Goal: Task Accomplishment & Management: Manage account settings

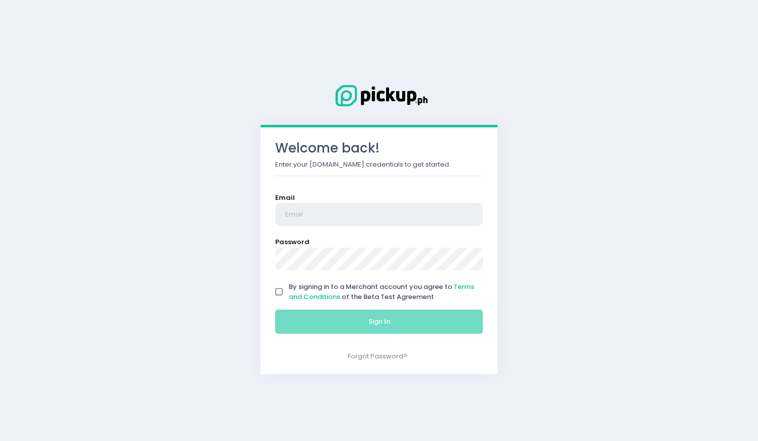
type input "[EMAIL_ADDRESS][DOMAIN_NAME]"
click at [276, 289] on input "By signing in to a Merchant account you agree to Terms and Conditions of the Be…" at bounding box center [279, 292] width 19 height 19
checkbox input "true"
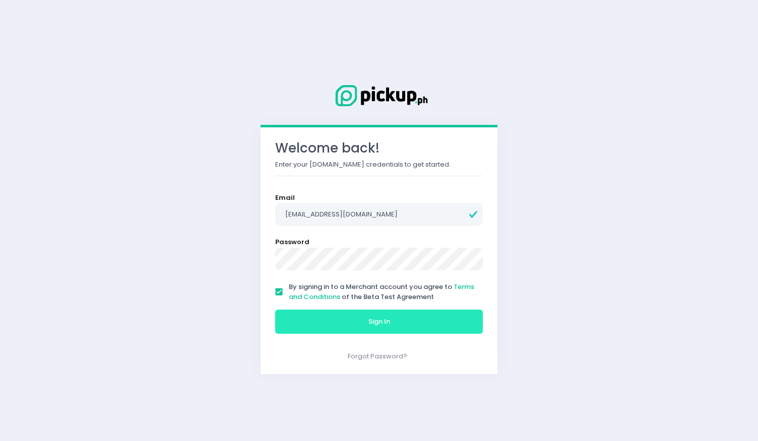
click at [374, 319] on span "Sign In" at bounding box center [379, 322] width 22 height 10
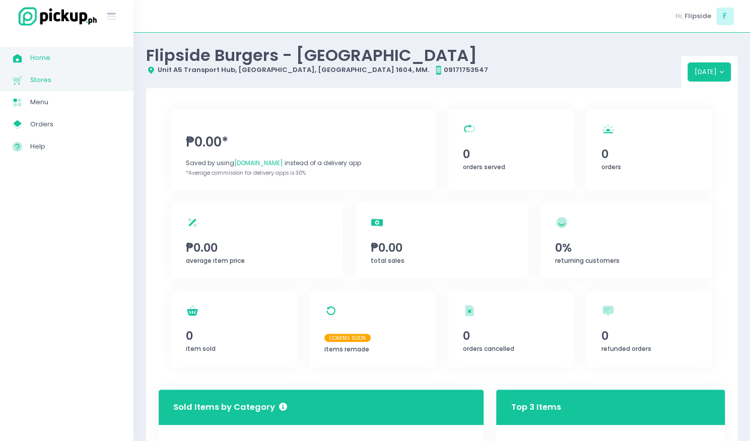
click at [51, 72] on link "Stores Created with Sketch. Stores" at bounding box center [66, 80] width 133 height 22
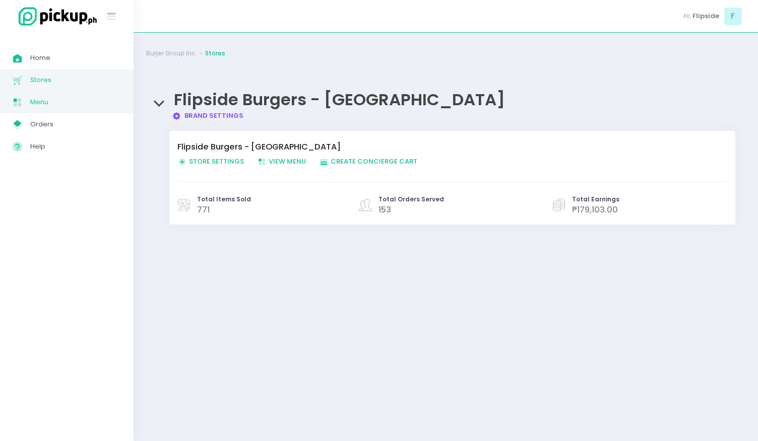
click at [48, 106] on span "Menu" at bounding box center [75, 102] width 91 height 13
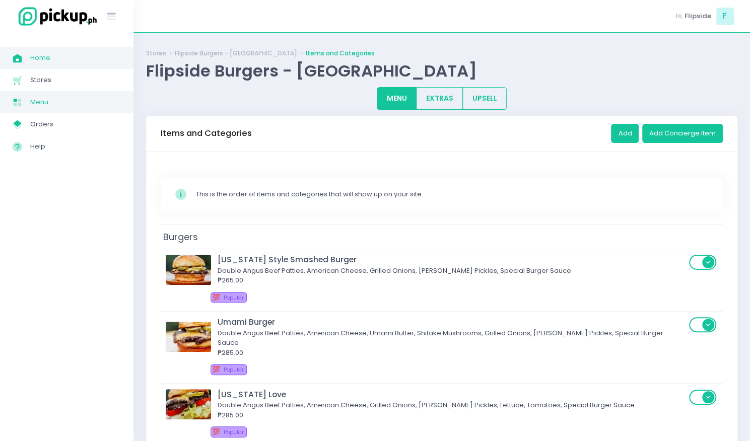
click at [28, 55] on span "Home Created with Sketch." at bounding box center [22, 57] width 18 height 13
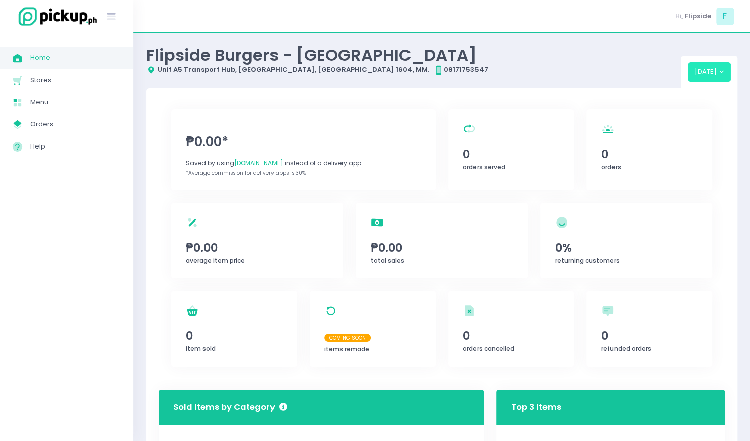
click at [723, 76] on button "[DATE]" at bounding box center [710, 71] width 44 height 19
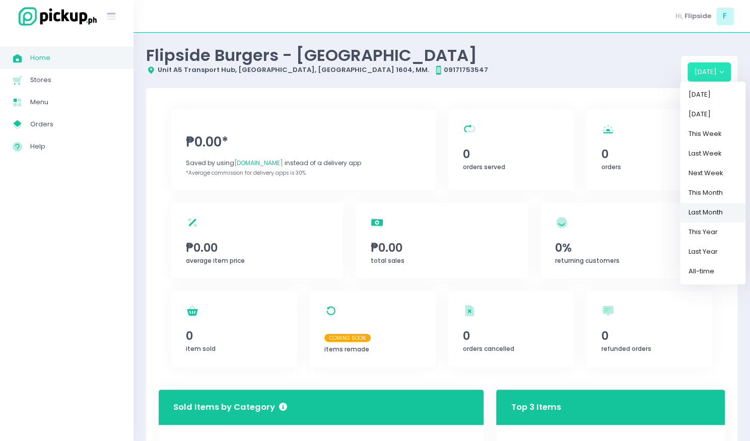
click at [722, 212] on link "Last Month" at bounding box center [712, 213] width 65 height 20
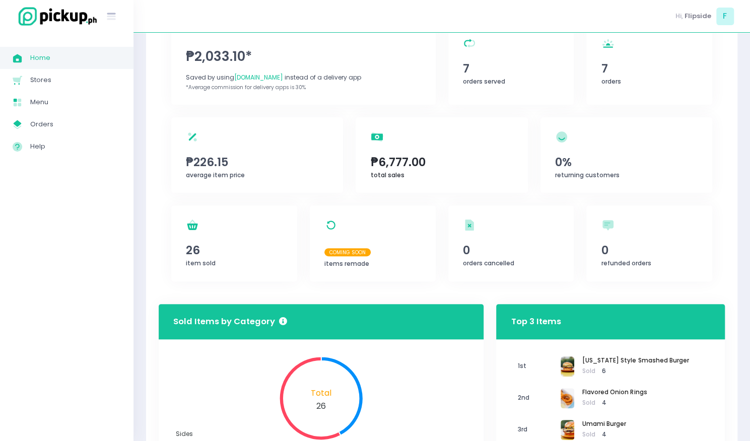
scroll to position [23, 0]
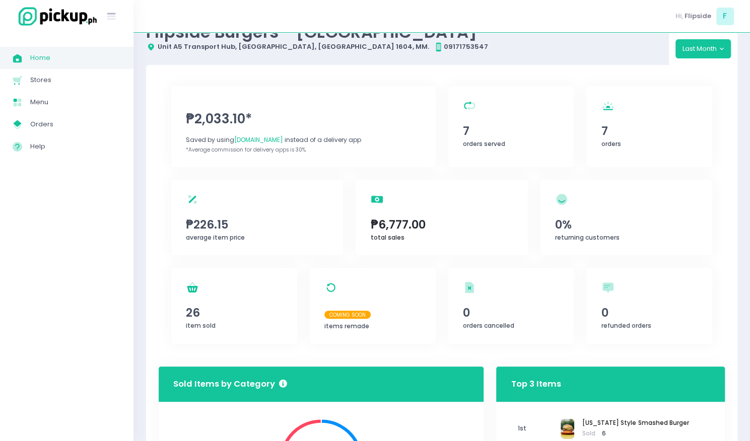
click at [400, 224] on span "₱6,777.00" at bounding box center [442, 224] width 143 height 17
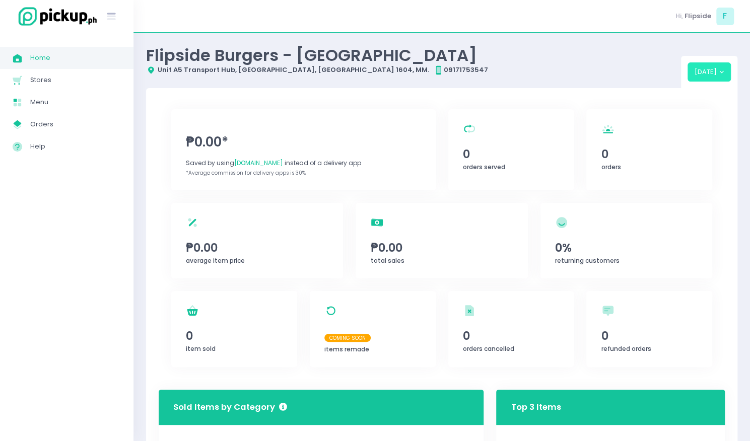
click at [715, 73] on button "[DATE]" at bounding box center [710, 71] width 44 height 19
click at [702, 71] on button "[DATE]" at bounding box center [710, 71] width 44 height 19
click at [722, 108] on div "₱0.00* Saved by using [DOMAIN_NAME] instead of a delivery app *Average commissi…" at bounding box center [442, 241] width 566 height 292
click at [723, 78] on button "[DATE]" at bounding box center [710, 71] width 44 height 19
click at [715, 70] on button "[DATE]" at bounding box center [710, 71] width 44 height 19
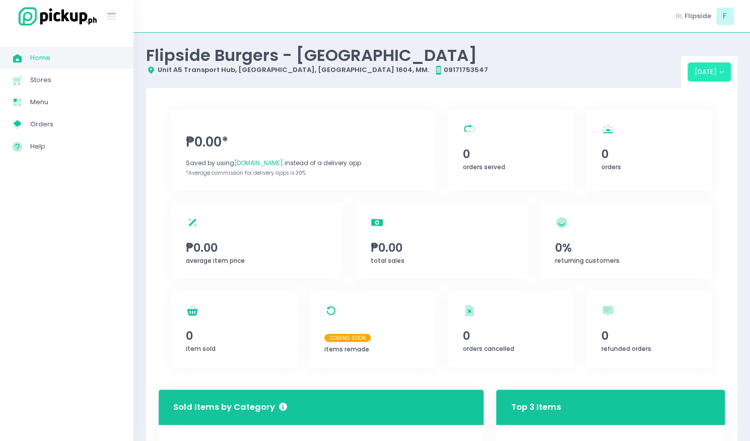
click at [708, 75] on button "[DATE]" at bounding box center [710, 71] width 44 height 19
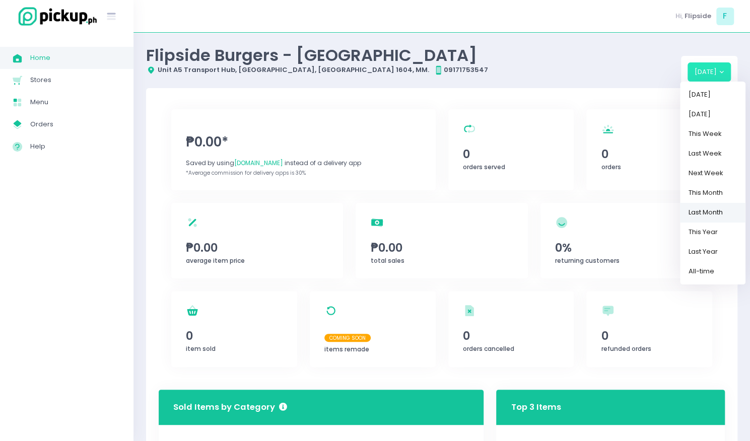
click at [729, 211] on link "Last Month" at bounding box center [712, 213] width 65 height 20
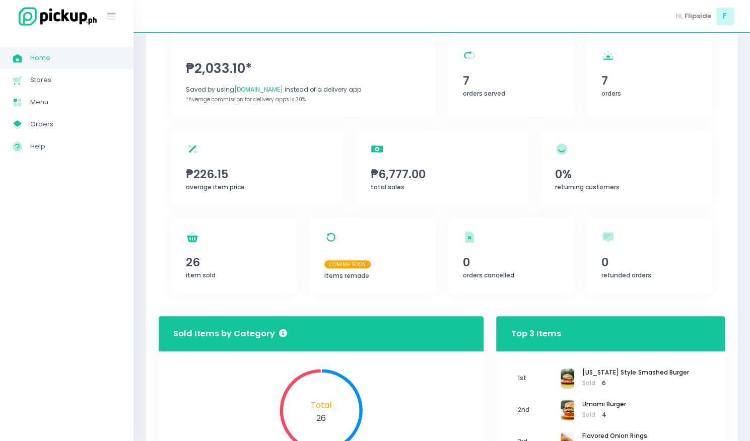
scroll to position [23, 0]
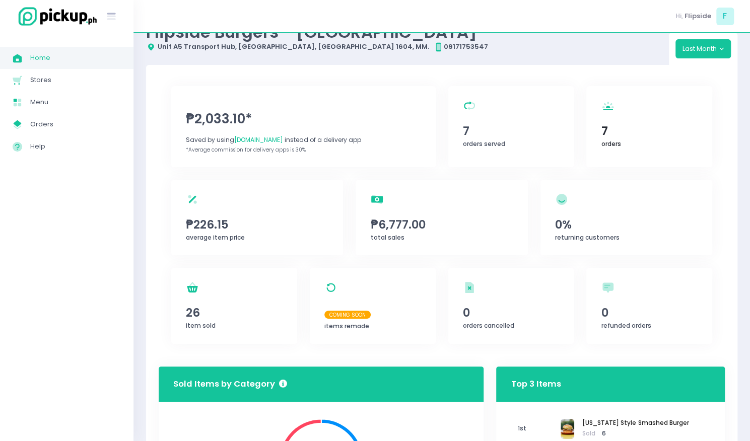
click at [620, 130] on span "7" at bounding box center [649, 130] width 96 height 17
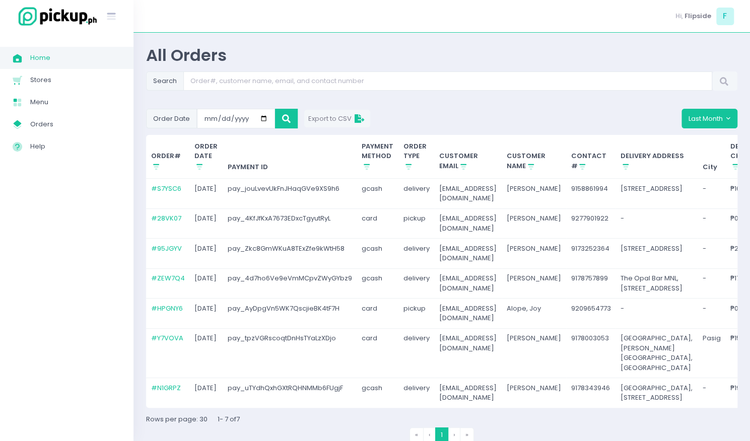
click at [371, 115] on div "Export to CSV" at bounding box center [336, 118] width 76 height 19
click at [358, 119] on icon at bounding box center [361, 119] width 12 height 0
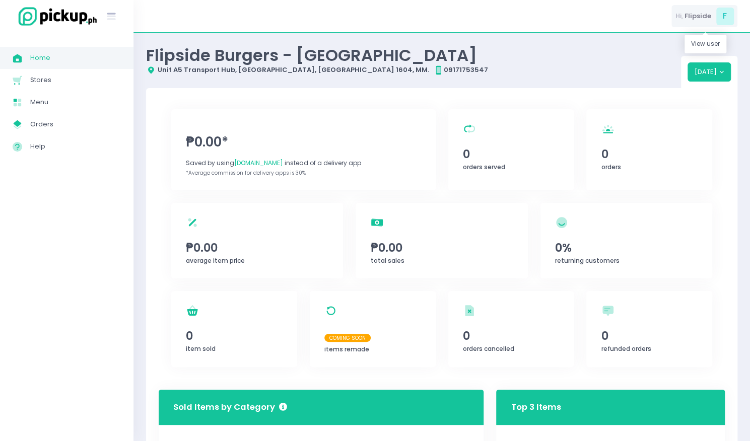
click at [729, 13] on span "F" at bounding box center [725, 17] width 18 height 18
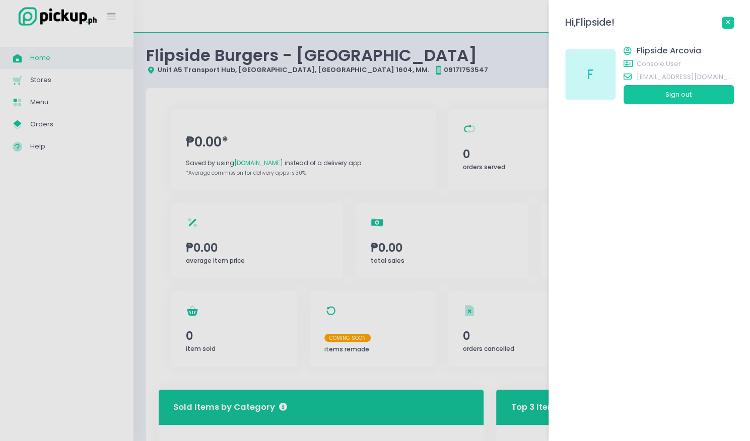
click at [722, 22] on link at bounding box center [728, 23] width 12 height 12
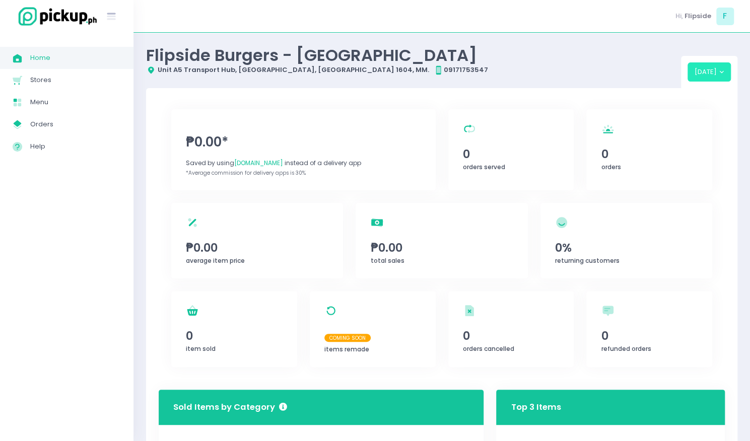
click at [719, 65] on button "[DATE]" at bounding box center [710, 71] width 44 height 19
click at [711, 72] on button "[DATE]" at bounding box center [710, 71] width 44 height 19
click at [720, 79] on button "[DATE]" at bounding box center [710, 71] width 44 height 19
click at [660, 74] on div "Location Created with Sketch. Unit A5 Transport Hub, ArcoVia City, Pasig City 1…" at bounding box center [413, 70] width 535 height 10
click at [722, 70] on button "[DATE]" at bounding box center [710, 71] width 44 height 19
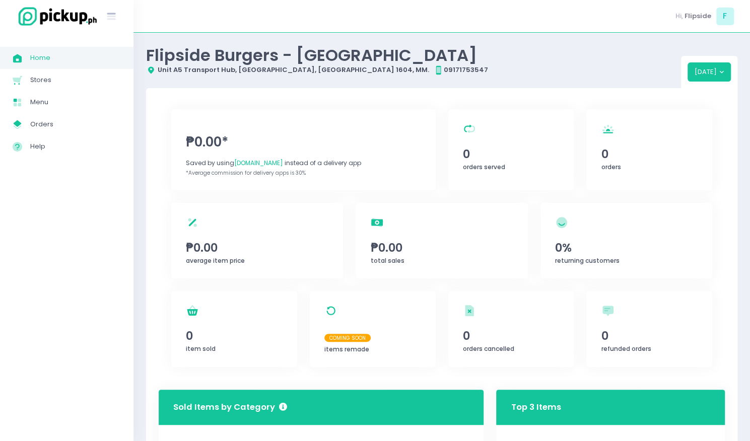
click at [724, 103] on div "₱0.00* Saved by using [DOMAIN_NAME] instead of a delivery app *Average commissi…" at bounding box center [442, 241] width 566 height 292
click at [723, 76] on button "[DATE]" at bounding box center [710, 71] width 44 height 19
click at [47, 127] on span "Orders" at bounding box center [75, 124] width 91 height 13
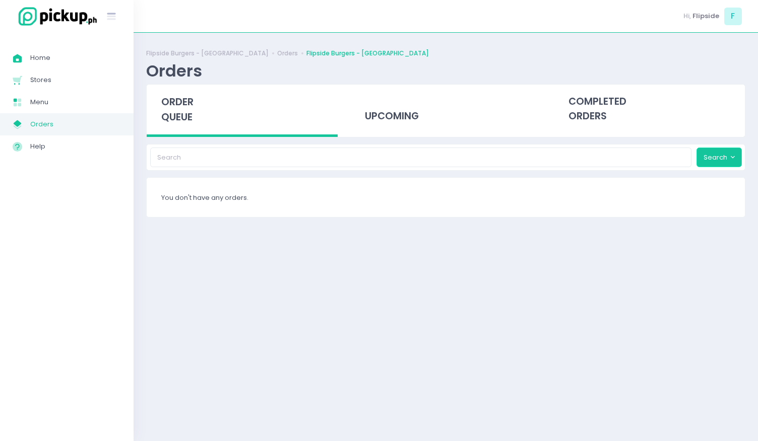
click at [719, 164] on button "Search" at bounding box center [718, 157] width 45 height 19
click at [564, 122] on div "completed orders" at bounding box center [649, 109] width 191 height 49
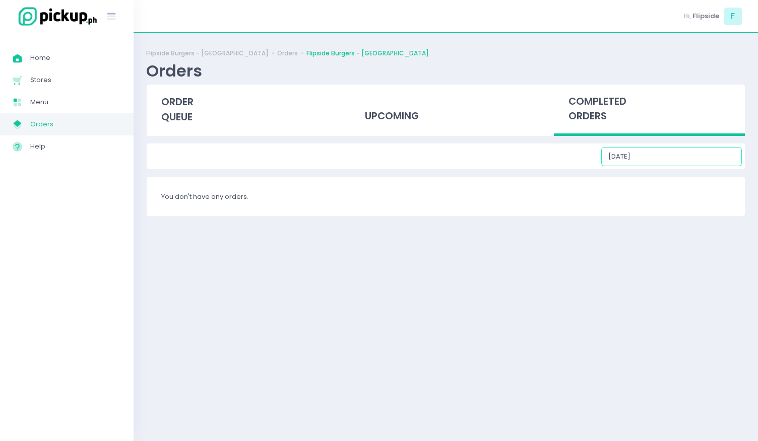
click at [683, 154] on input "10/02/2025" at bounding box center [671, 156] width 141 height 19
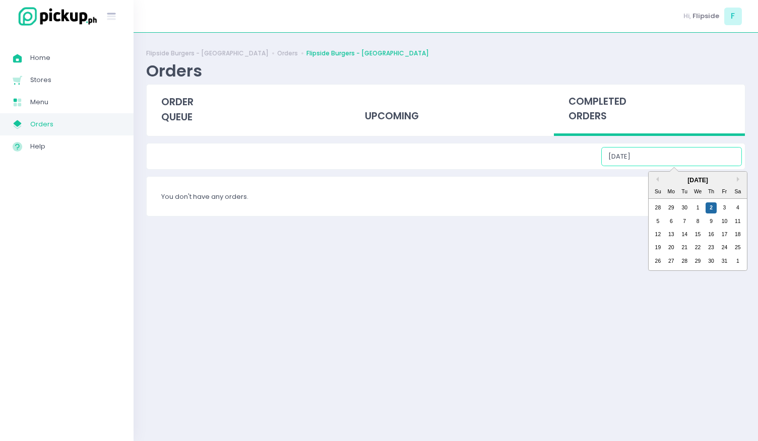
click at [652, 178] on div "October 2025" at bounding box center [697, 180] width 98 height 9
click at [655, 179] on button "Previous Month" at bounding box center [655, 179] width 5 height 5
click at [672, 208] on div "1" at bounding box center [670, 208] width 11 height 11
type input "09/01/2025"
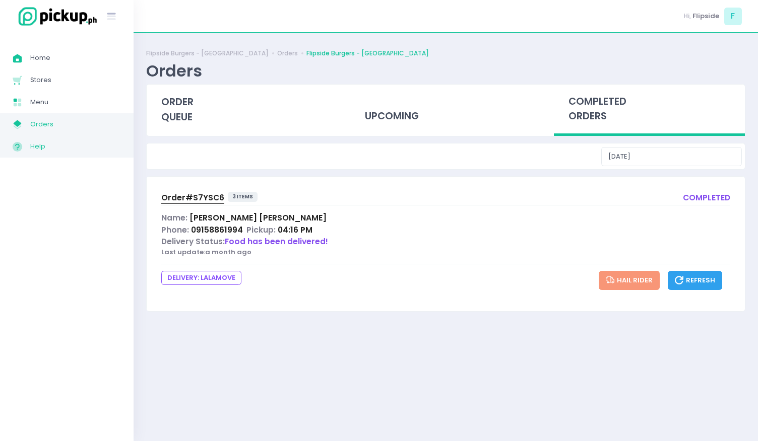
click at [30, 146] on span "Help" at bounding box center [75, 146] width 91 height 13
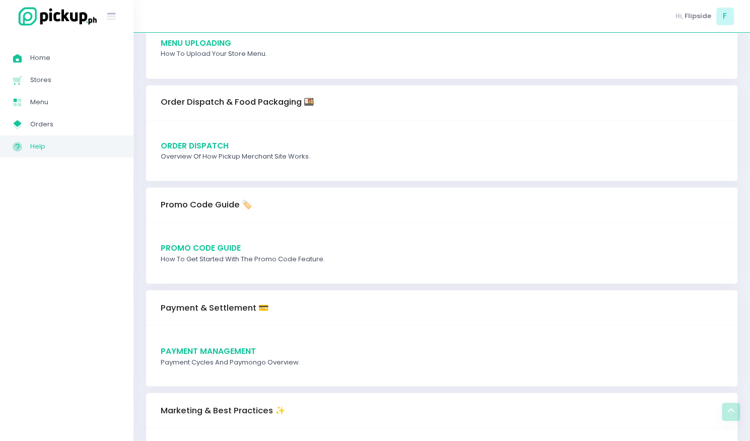
scroll to position [748, 0]
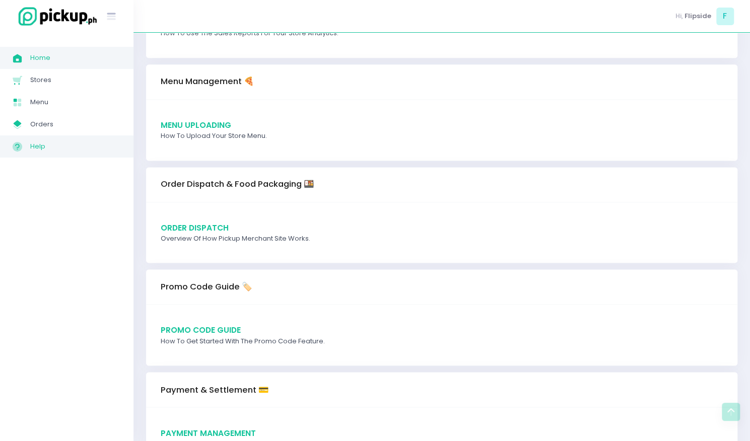
click at [51, 60] on span "Home" at bounding box center [75, 57] width 91 height 13
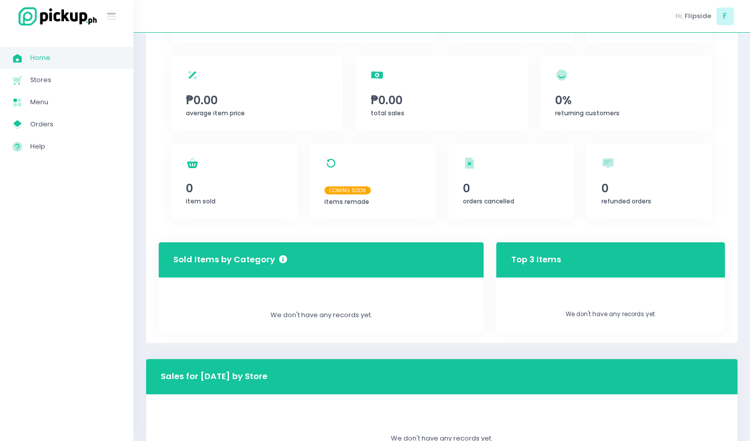
scroll to position [198, 0]
